Goal: Information Seeking & Learning: Learn about a topic

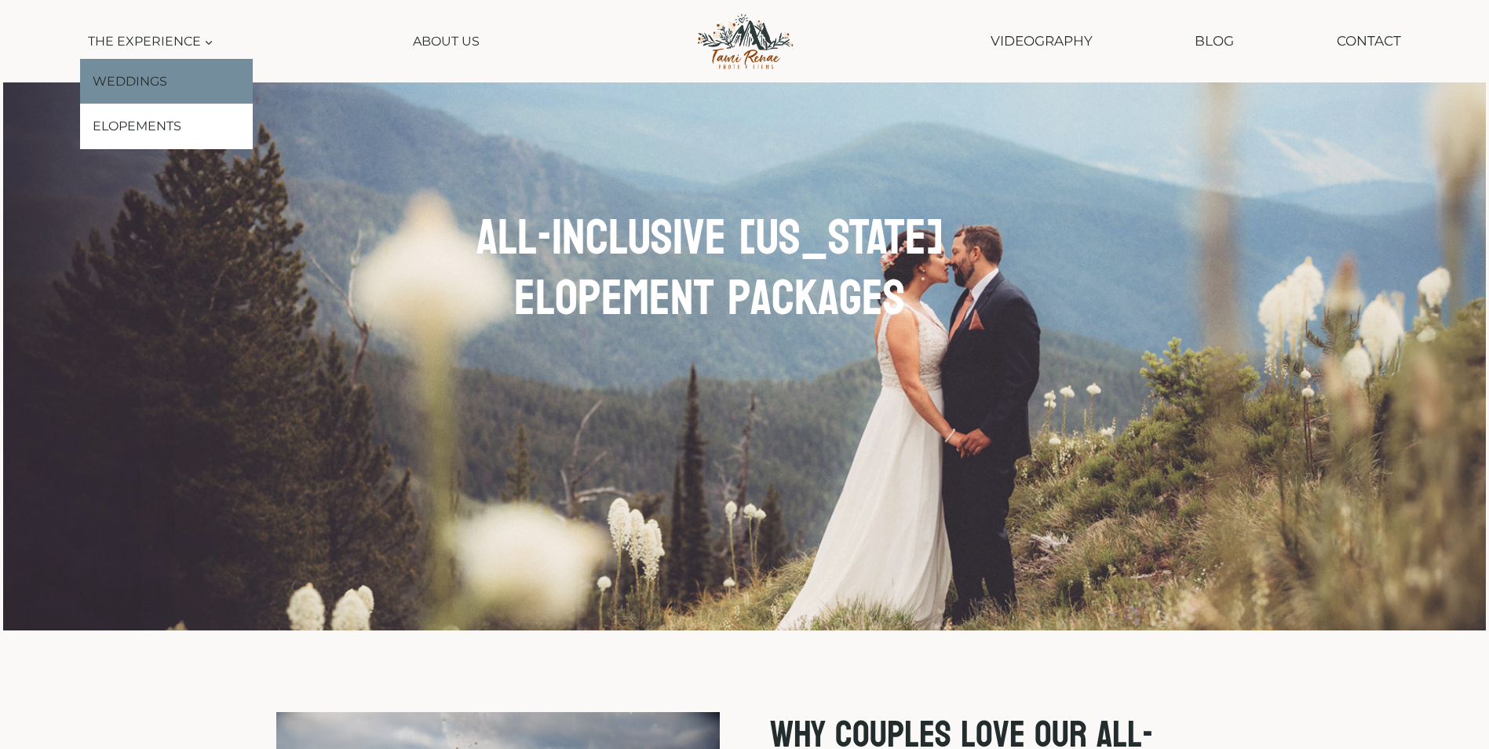
drag, startPoint x: 151, startPoint y: 71, endPoint x: 189, endPoint y: 68, distance: 37.8
click at [151, 71] on link "Weddings" at bounding box center [166, 82] width 173 height 46
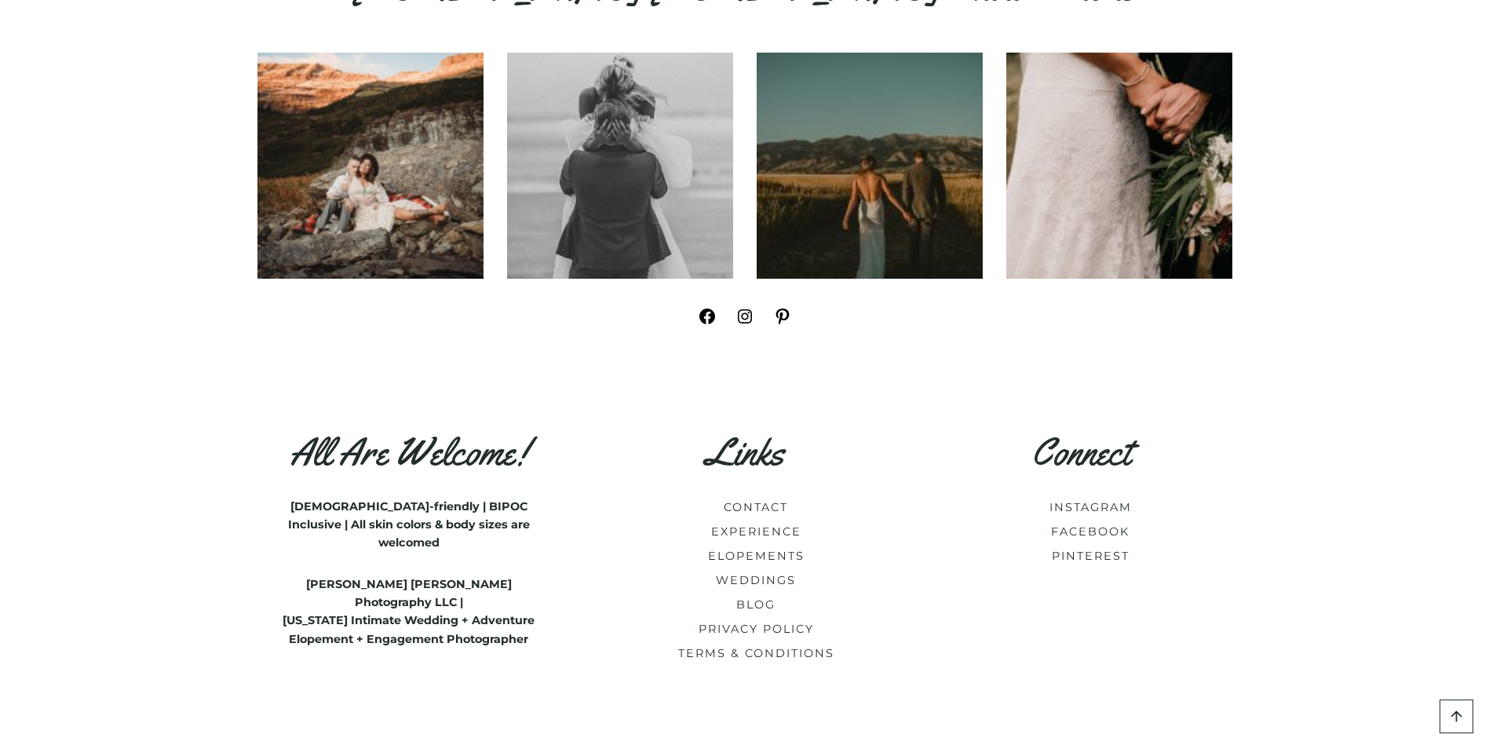
scroll to position [7336, 0]
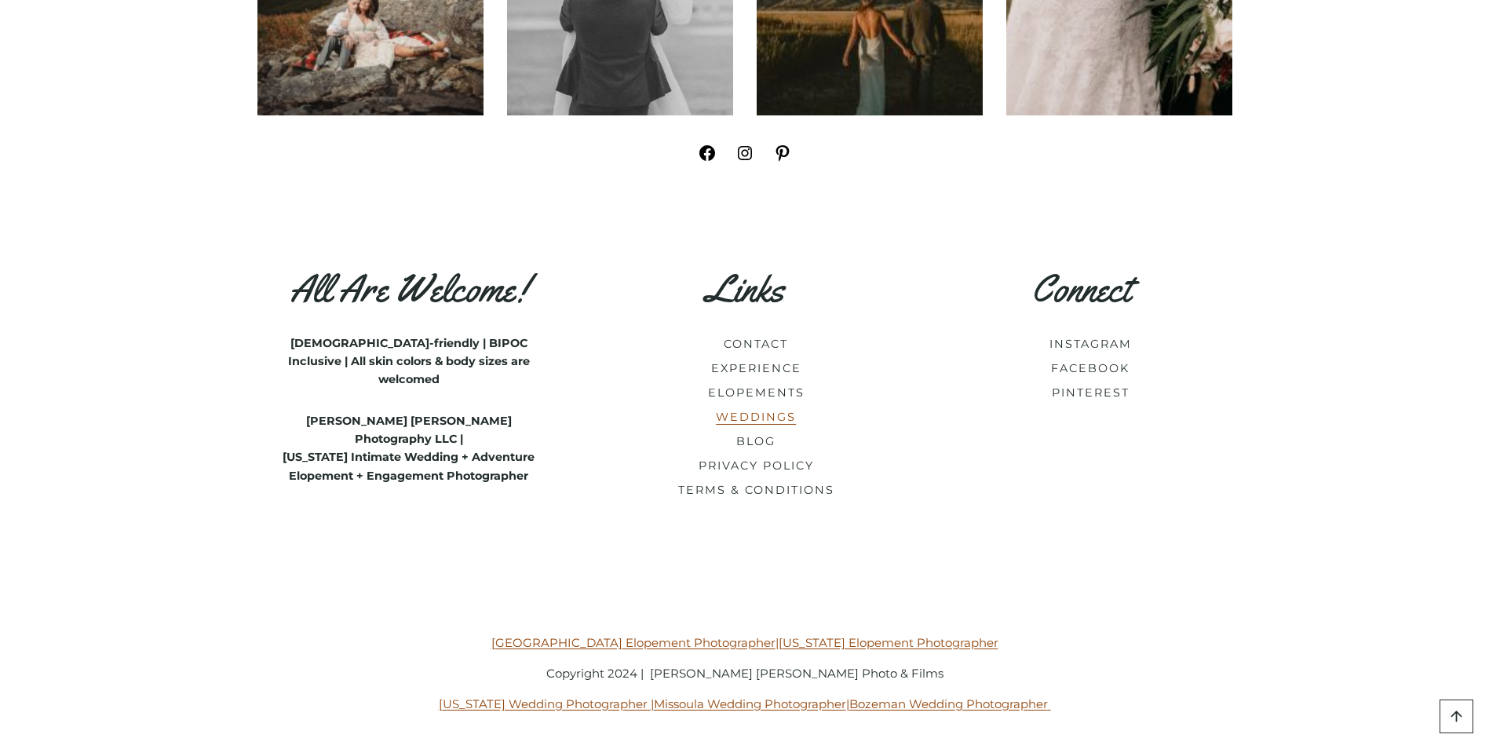
click at [776, 410] on link "WEDDINGS" at bounding box center [756, 417] width 80 height 14
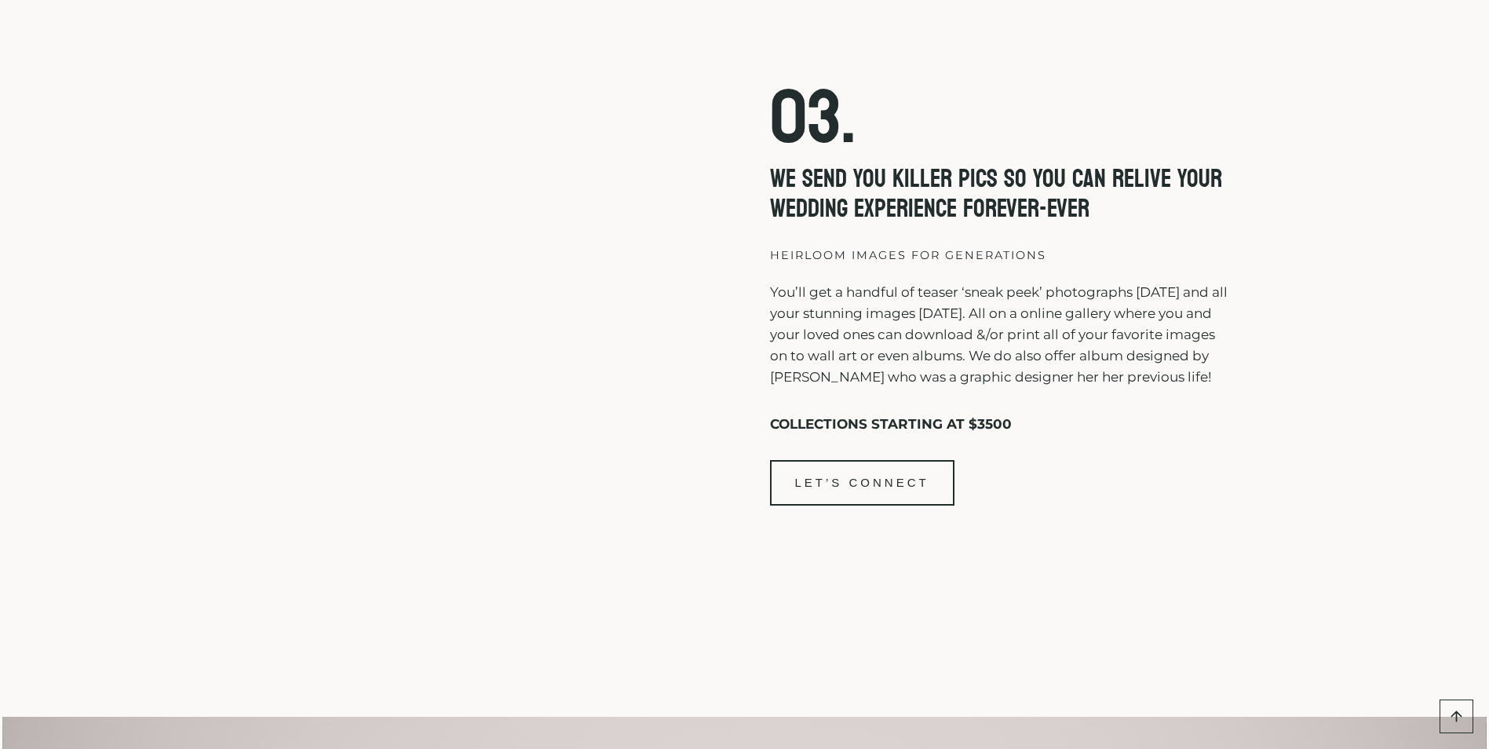
scroll to position [4239, 0]
